Goal: Task Accomplishment & Management: Complete application form

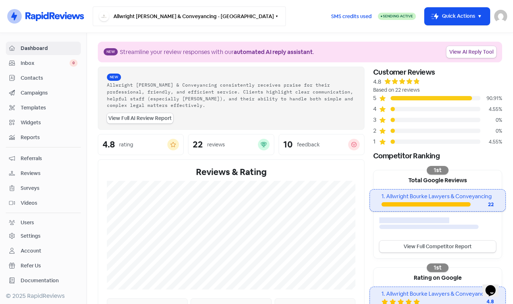
click at [166, 14] on button "Allwright [PERSON_NAME] & Conveyancing - [GEOGRAPHIC_DATA]" at bounding box center [189, 17] width 193 height 20
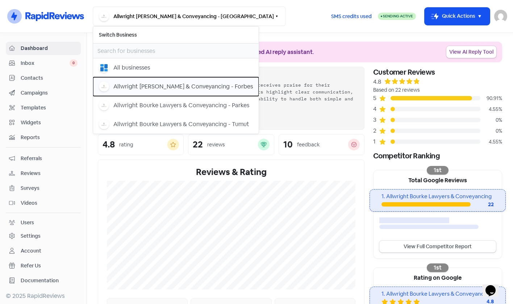
click at [203, 87] on div "Allwright [PERSON_NAME] & Conveyancing - Forbes" at bounding box center [183, 86] width 140 height 9
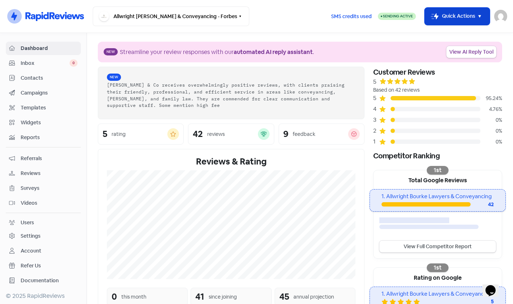
click at [432, 20] on button "Icon For Thunder-move Quick Actions" at bounding box center [457, 16] width 65 height 17
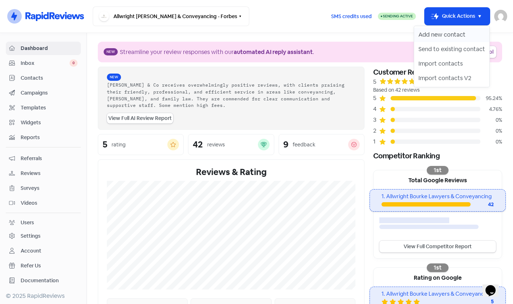
click at [437, 37] on button "Add new contact" at bounding box center [451, 35] width 75 height 14
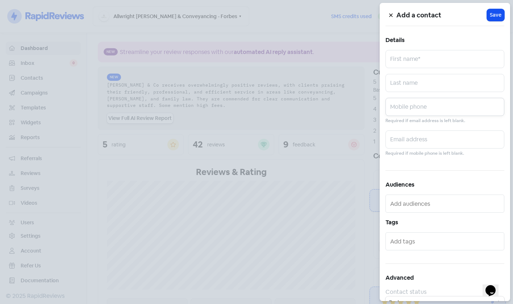
click at [436, 108] on input "text" at bounding box center [445, 107] width 119 height 18
paste input "0402 002 097"
type input "0402 002 097"
click at [418, 140] on input "text" at bounding box center [445, 139] width 119 height 18
paste input "lgr85517@bigpond.com"
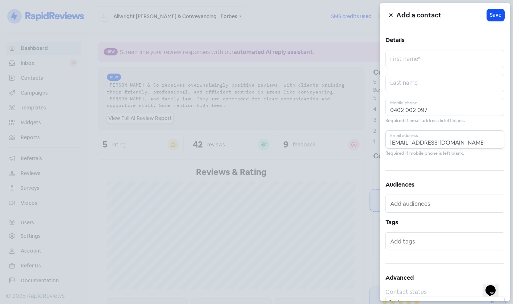
type input "lgr85517@bigpond.com"
click at [452, 78] on input "text" at bounding box center [445, 83] width 119 height 18
paste input "Green"
type input "Green"
click at [410, 60] on input "text" at bounding box center [445, 59] width 119 height 18
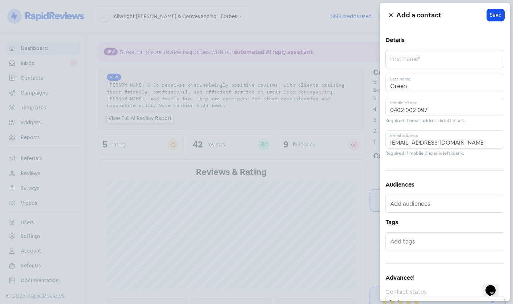
paste input "Beverly Meryle"
type input "Beverly Meryle"
click at [493, 18] on span "Save" at bounding box center [496, 15] width 12 height 8
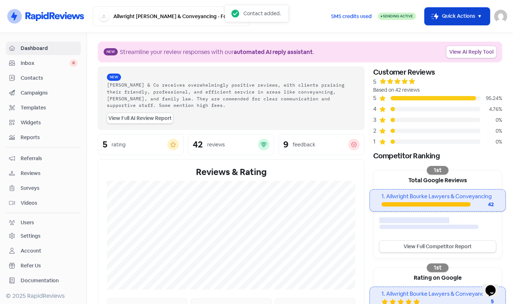
click at [465, 17] on button "Icon For Thunder-move Quick Actions" at bounding box center [457, 16] width 65 height 17
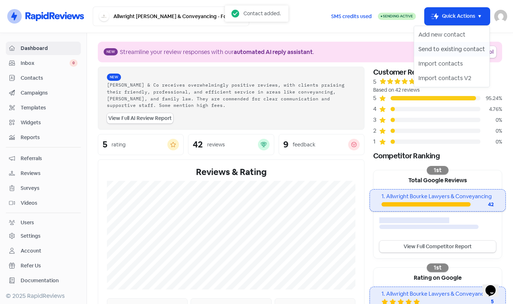
click at [470, 49] on button "Send to existing contact" at bounding box center [451, 49] width 75 height 14
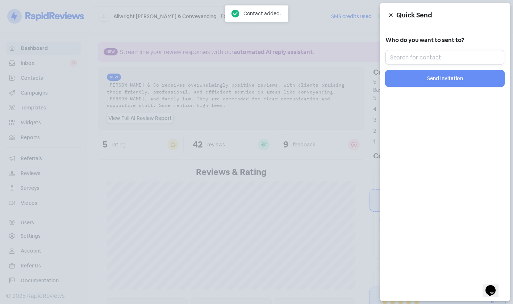
click at [447, 52] on input "text" at bounding box center [445, 57] width 119 height 14
paste input "Beverly Meryle"
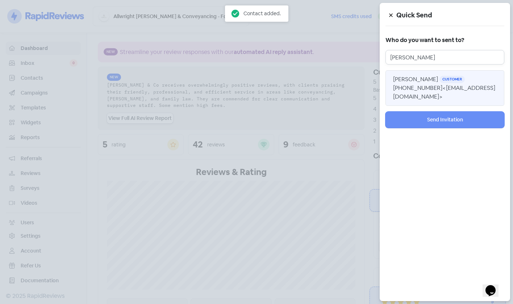
type input "Beverly Meryle"
click at [433, 86] on button "Beverly Meryle Green Customer +61402002097 <lgr85517@bigpond.com>" at bounding box center [445, 88] width 119 height 36
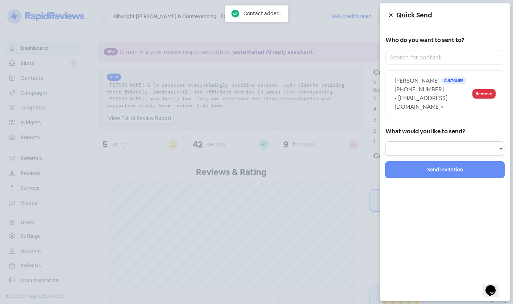
click at [435, 152] on select "Review Invitation Referral Invitation Survey Invitation Video Invitation" at bounding box center [445, 148] width 119 height 14
select select "review"
click at [386, 141] on select "Review Invitation Referral Invitation Survey Invitation Video Invitation" at bounding box center [445, 148] width 119 height 14
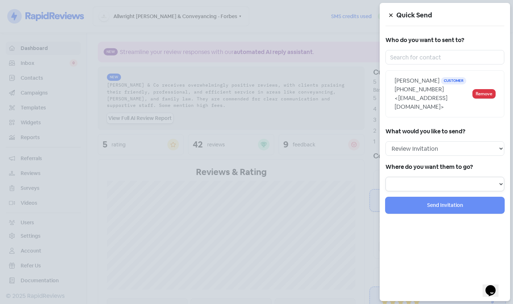
click at [436, 185] on select at bounding box center [445, 184] width 119 height 14
select select "292"
click at [386, 177] on select "Review form: Client review campaign - review form Review form: Professionals re…" at bounding box center [445, 184] width 119 height 14
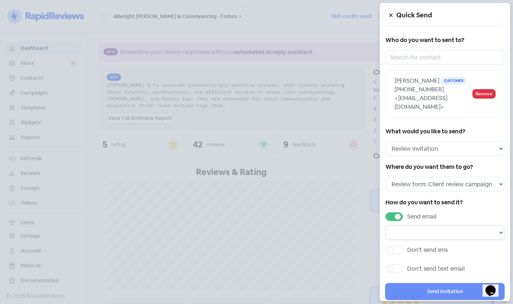
click at [423, 235] on select "Email template: Professional first email Email template: First email Email temp…" at bounding box center [445, 232] width 119 height 14
select select "832"
click at [386, 225] on select "Email template: Professional first email Email template: First email Email temp…" at bounding box center [445, 232] width 119 height 14
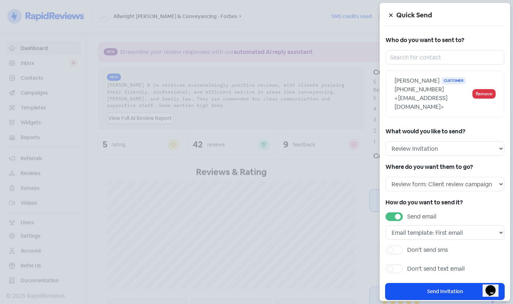
click at [431, 250] on label "Don't send sms" at bounding box center [427, 250] width 41 height 9
click at [412, 250] on input "Don't send sms" at bounding box center [409, 248] width 5 height 5
checkbox input "true"
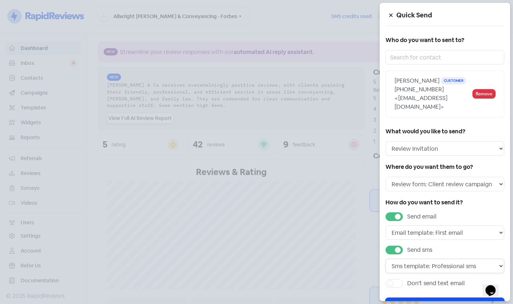
drag, startPoint x: 444, startPoint y: 263, endPoint x: 451, endPoint y: 272, distance: 11.0
click at [445, 264] on select "Sms template: Professional sms Sms template: First sms" at bounding box center [445, 266] width 119 height 14
select select "436"
click at [386, 259] on select "Sms template: Professional sms Sms template: First sms" at bounding box center [445, 266] width 119 height 14
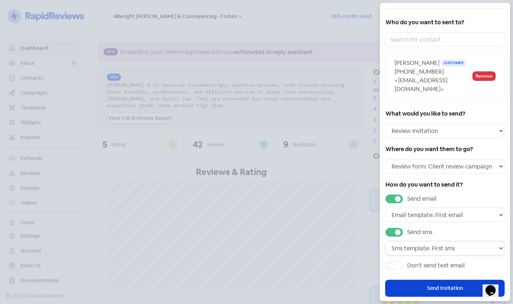
scroll to position [28, 0]
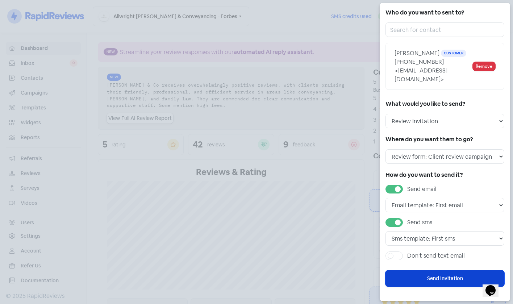
click at [433, 276] on button "Send Invitation" at bounding box center [445, 278] width 119 height 16
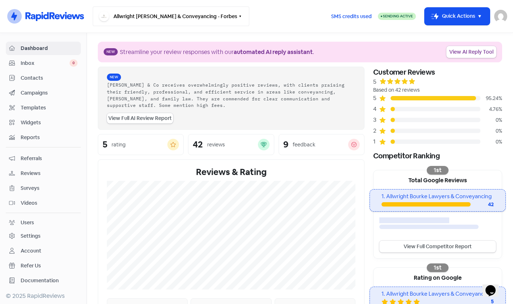
click at [211, 19] on button "Allwright [PERSON_NAME] & Conveyancing - Forbes" at bounding box center [171, 17] width 157 height 20
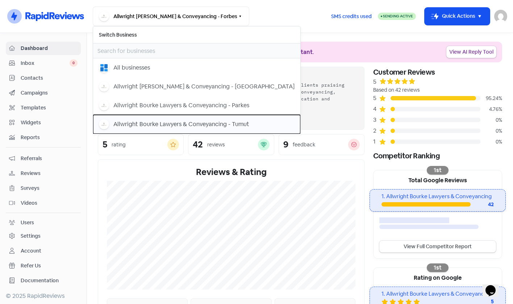
click at [220, 121] on div "Allwright Bourke Lawyers & Conveyancing - Tumut" at bounding box center [181, 124] width 136 height 9
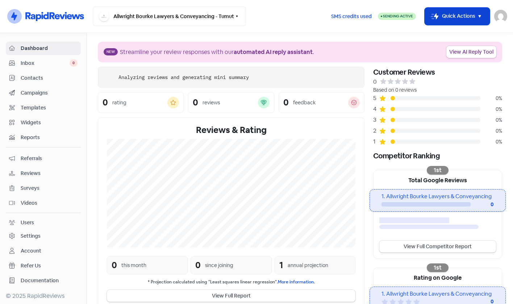
click at [462, 13] on button "Icon For Thunder-move Quick Actions" at bounding box center [457, 16] width 65 height 17
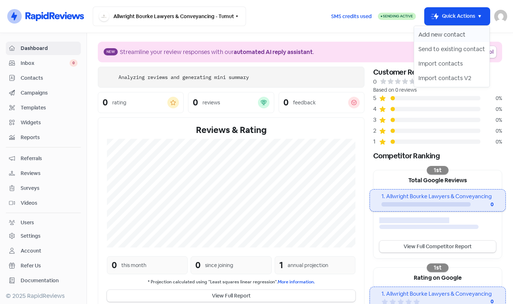
click at [450, 35] on button "Add new contact" at bounding box center [451, 35] width 75 height 14
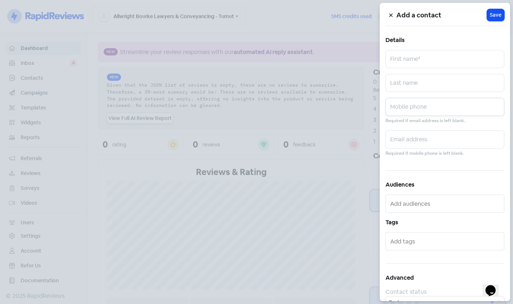
drag, startPoint x: 420, startPoint y: 108, endPoint x: 423, endPoint y: 102, distance: 6.3
click at [420, 107] on input "text" at bounding box center [445, 107] width 119 height 18
paste input "[EMAIL_ADDRESS][DOMAIN_NAME]"
type input "[EMAIL_ADDRESS][DOMAIN_NAME]"
click at [409, 86] on input "text" at bounding box center [445, 83] width 119 height 18
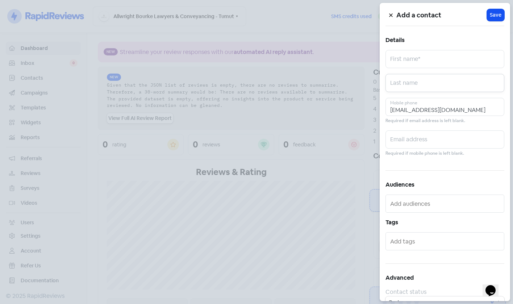
paste input "[PERSON_NAME]"
type input "[PERSON_NAME]"
click at [449, 62] on input "text" at bounding box center [445, 59] width 119 height 18
paste input "[PERSON_NAME]"
type input "[PERSON_NAME]"
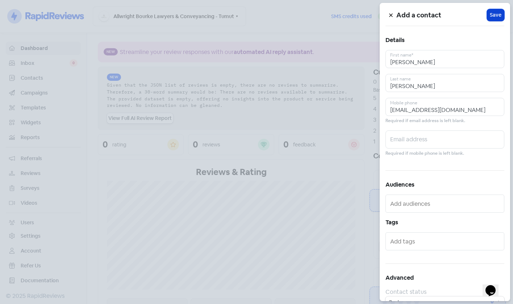
drag, startPoint x: 491, startPoint y: 17, endPoint x: 486, endPoint y: 16, distance: 5.5
click at [491, 16] on span "Save" at bounding box center [496, 15] width 12 height 8
click at [391, 16] on icon at bounding box center [390, 15] width 3 height 3
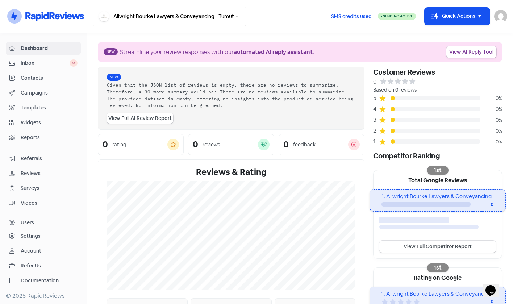
click at [192, 12] on button "Allwright Bourke Lawyers & Conveyancing - Tumut" at bounding box center [169, 17] width 153 height 20
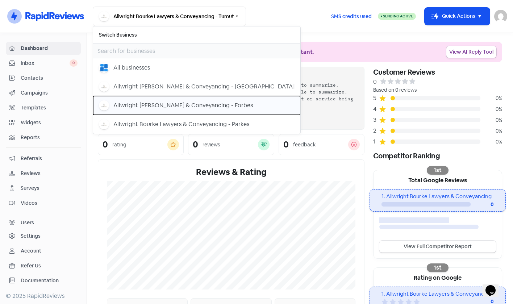
click at [229, 106] on div "Allwright [PERSON_NAME] & Conveyancing - Forbes" at bounding box center [183, 105] width 140 height 9
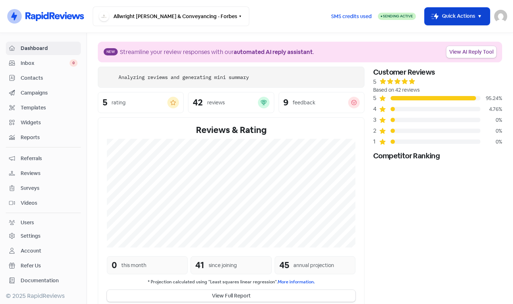
click at [447, 13] on button "Icon For Thunder-move Quick Actions" at bounding box center [457, 16] width 65 height 17
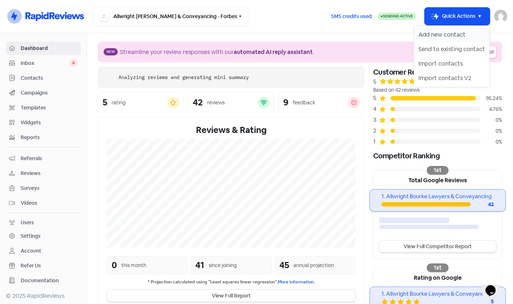
click at [440, 32] on button "Add new contact" at bounding box center [451, 35] width 75 height 14
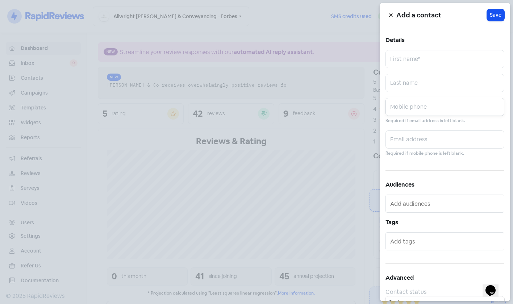
click at [423, 113] on input "text" at bounding box center [445, 107] width 119 height 18
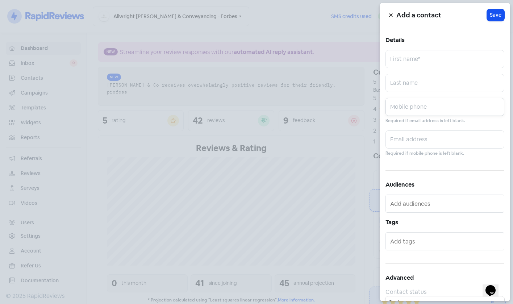
paste input "[PERSON_NAME]"
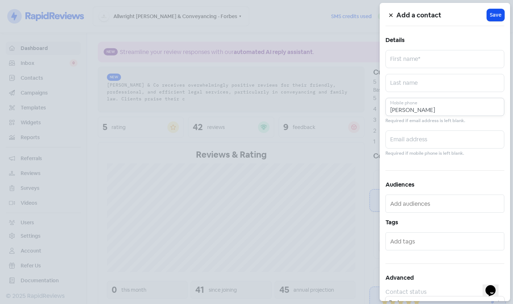
type input "[PERSON_NAME]"
click at [422, 144] on input "text" at bounding box center [445, 139] width 119 height 18
click at [442, 42] on h5 "Details" at bounding box center [445, 40] width 119 height 11
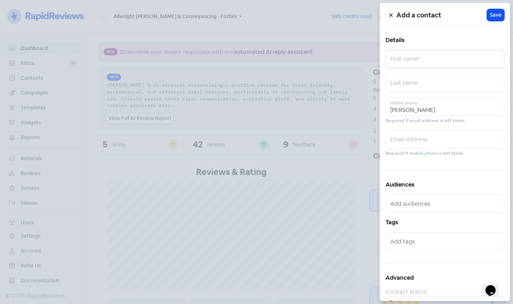
click at [440, 55] on input "text" at bounding box center [445, 59] width 119 height 18
paste input "[PERSON_NAME]"
type input "[PERSON_NAME]"
click at [436, 108] on input "[PERSON_NAME]" at bounding box center [445, 107] width 119 height 18
paste input "[EMAIL_ADDRESS][DOMAIN_NAME]"
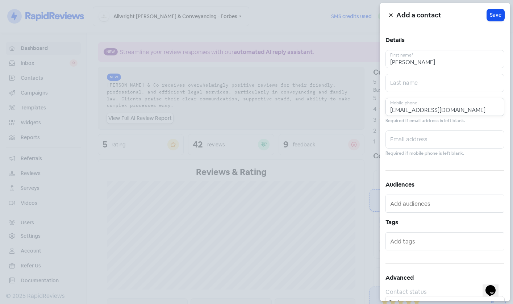
type input "[EMAIL_ADDRESS][DOMAIN_NAME]"
click at [444, 136] on input "text" at bounding box center [445, 139] width 119 height 18
paste input "[EMAIL_ADDRESS][DOMAIN_NAME]"
type input "[EMAIL_ADDRESS][DOMAIN_NAME]"
click at [474, 110] on input "[EMAIL_ADDRESS][DOMAIN_NAME]" at bounding box center [445, 107] width 119 height 18
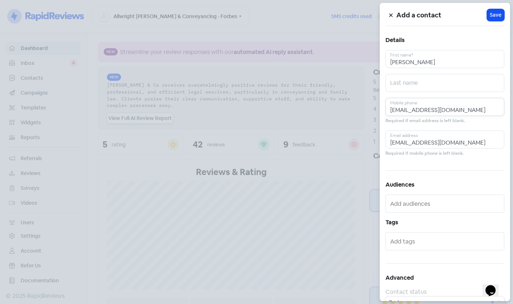
paste input "0488 163 951"
type input "0488 163 951"
click at [416, 82] on input "text" at bounding box center [445, 83] width 119 height 18
paste input "[PERSON_NAME]"
type input "[PERSON_NAME]"
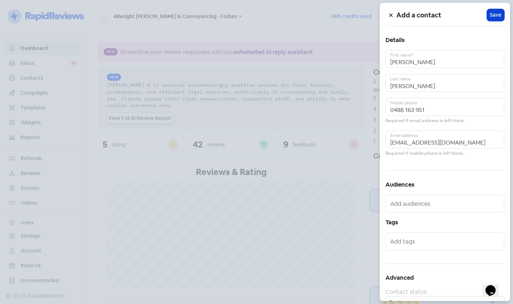
click at [493, 16] on span "Save" at bounding box center [496, 15] width 12 height 8
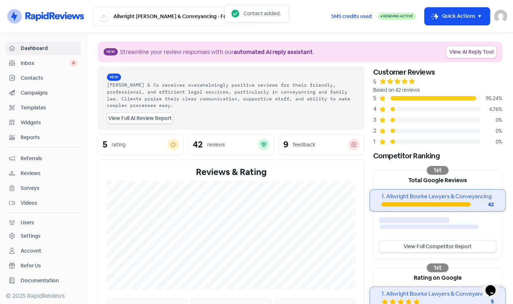
click at [462, 21] on button "Icon For Thunder-move Quick Actions" at bounding box center [457, 16] width 65 height 17
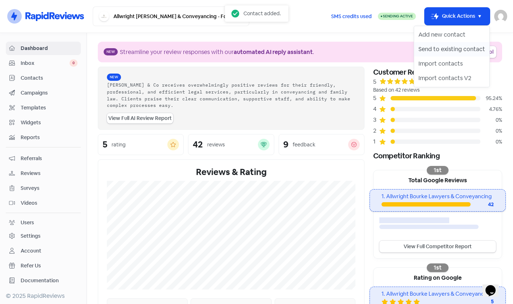
click at [453, 51] on button "Send to existing contact" at bounding box center [451, 49] width 75 height 14
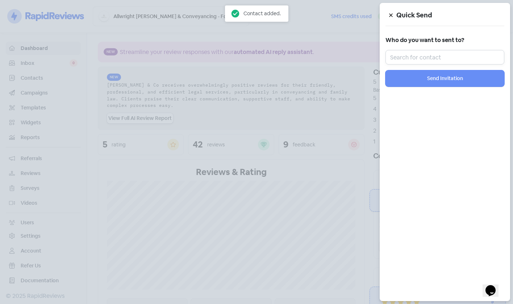
click at [449, 61] on input "text" at bounding box center [445, 57] width 119 height 14
paste input "[PERSON_NAME]"
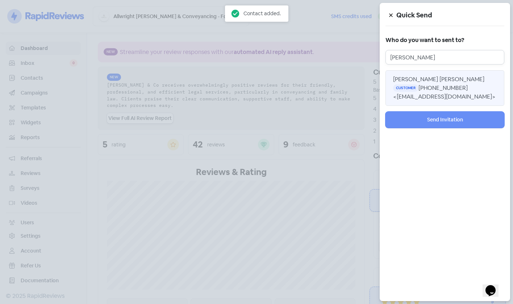
type input "[PERSON_NAME]"
click at [438, 94] on span "<[EMAIL_ADDRESS][DOMAIN_NAME]>" at bounding box center [444, 97] width 103 height 8
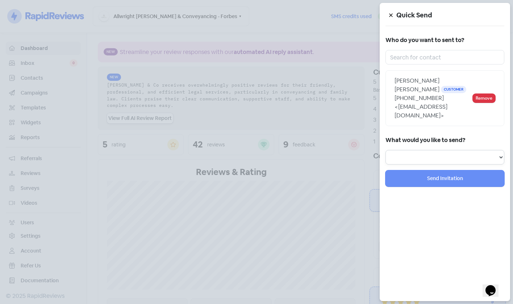
click at [411, 150] on select "Review Invitation Referral Invitation Survey Invitation Video Invitation" at bounding box center [445, 157] width 119 height 14
select select "review"
click at [386, 150] on select "Review Invitation Referral Invitation Survey Invitation Video Invitation" at bounding box center [445, 157] width 119 height 14
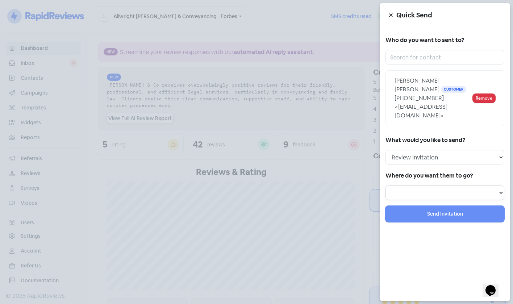
click at [417, 190] on select at bounding box center [445, 193] width 119 height 14
select select "293"
click at [386, 186] on select "Review form: Client review campaign - review form Review form: Professionals re…" at bounding box center [445, 193] width 119 height 14
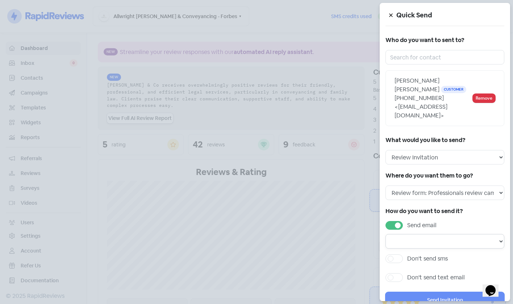
click at [422, 240] on select "Email template: Professional first email Email template: First email Email temp…" at bounding box center [445, 241] width 119 height 14
select select "832"
click at [386, 234] on select "Email template: Professional first email Email template: First email Email temp…" at bounding box center [445, 241] width 119 height 14
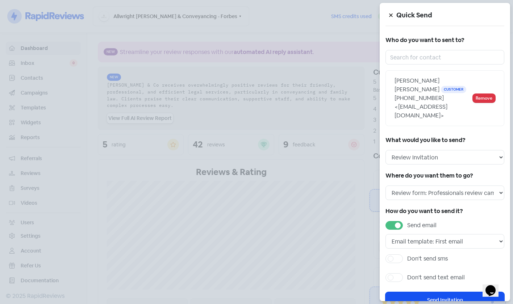
drag, startPoint x: 428, startPoint y: 262, endPoint x: 434, endPoint y: 266, distance: 7.0
click at [428, 262] on label "Don't send sms" at bounding box center [427, 258] width 41 height 9
click at [412, 259] on input "Don't send sms" at bounding box center [409, 256] width 5 height 5
checkbox input "true"
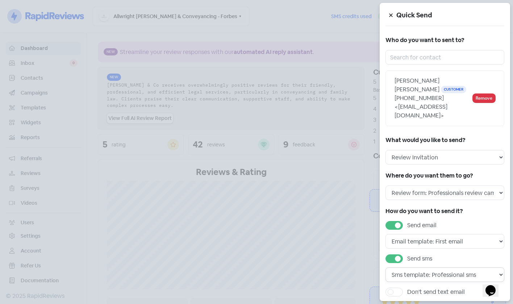
click at [437, 278] on select "Sms template: Professional sms Sms template: First sms" at bounding box center [445, 275] width 119 height 14
select select "436"
click at [386, 268] on select "Sms template: Professional sms Sms template: First sms" at bounding box center [445, 275] width 119 height 14
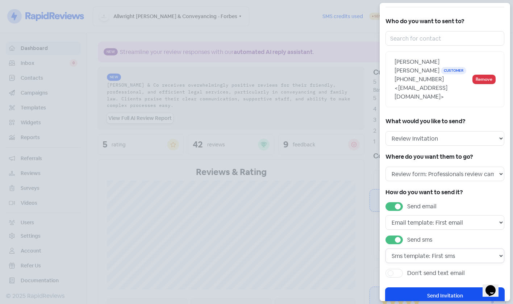
scroll to position [36, 0]
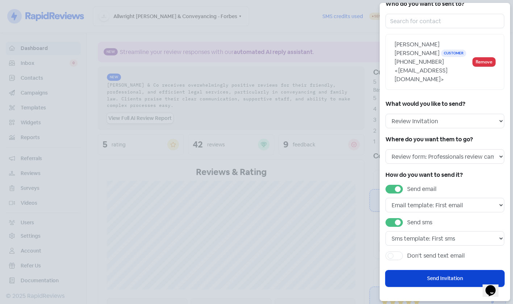
click at [441, 276] on button "Send Invitation" at bounding box center [445, 278] width 119 height 16
